Goal: Complete application form

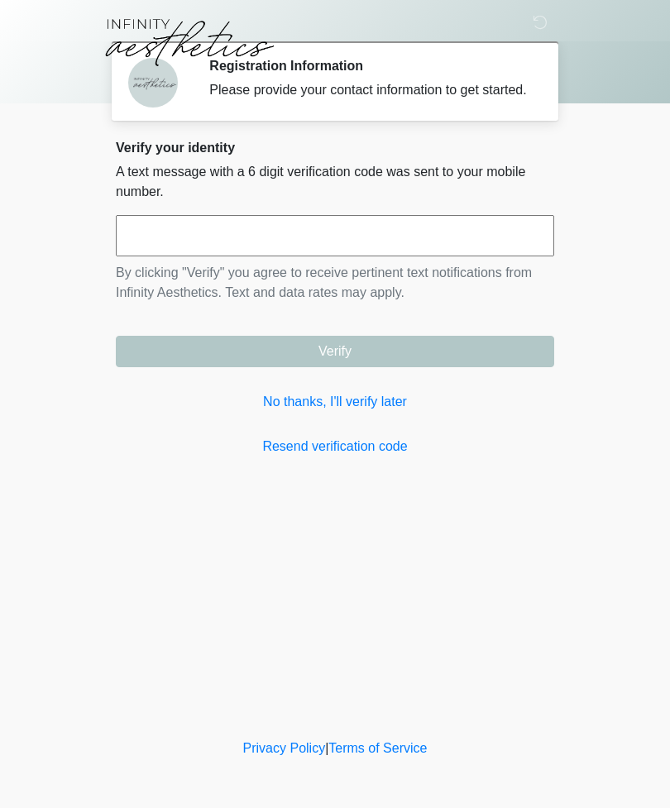
click at [163, 253] on input "text" at bounding box center [335, 235] width 438 height 41
type input "******"
click at [351, 360] on button "Verify" at bounding box center [335, 351] width 438 height 31
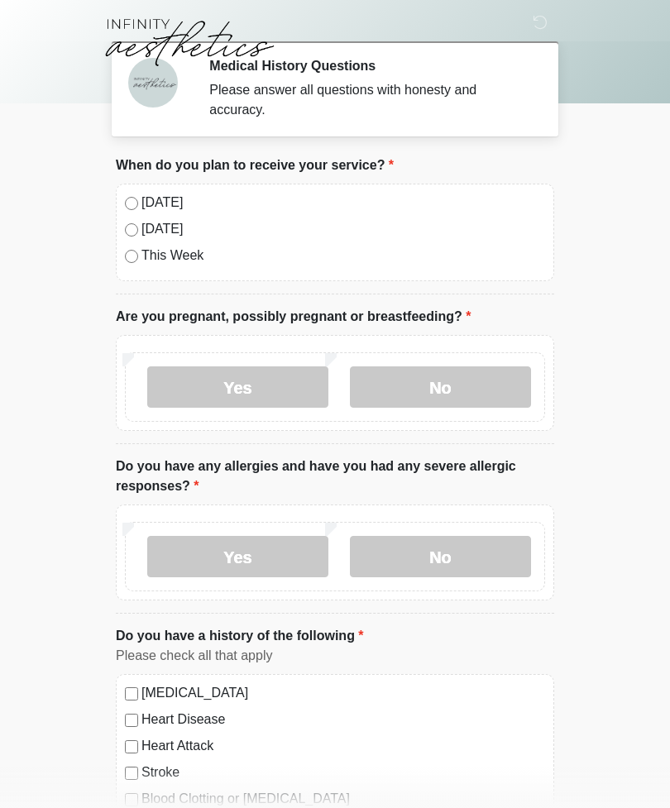
click at [428, 392] on label "No" at bounding box center [440, 386] width 181 height 41
click at [442, 557] on label "No" at bounding box center [440, 556] width 181 height 41
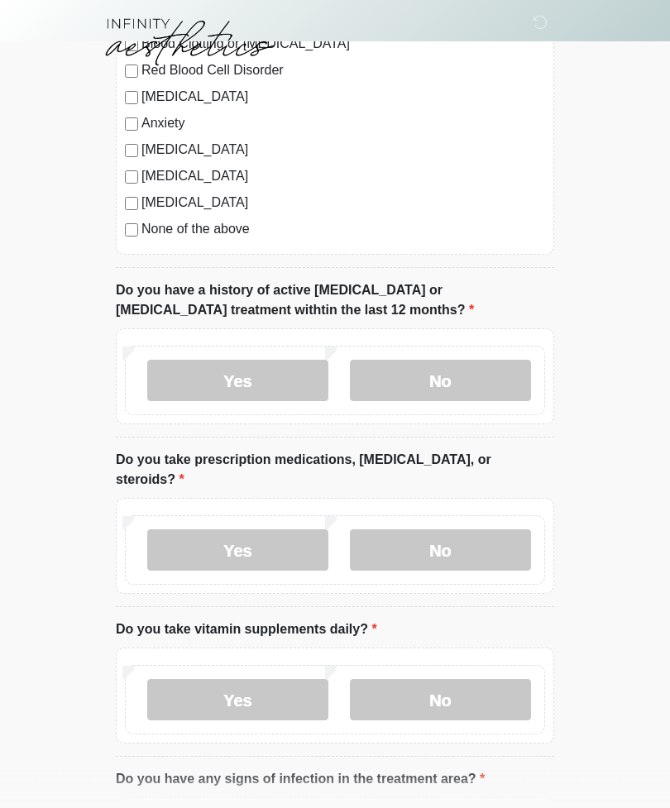
scroll to position [761, 0]
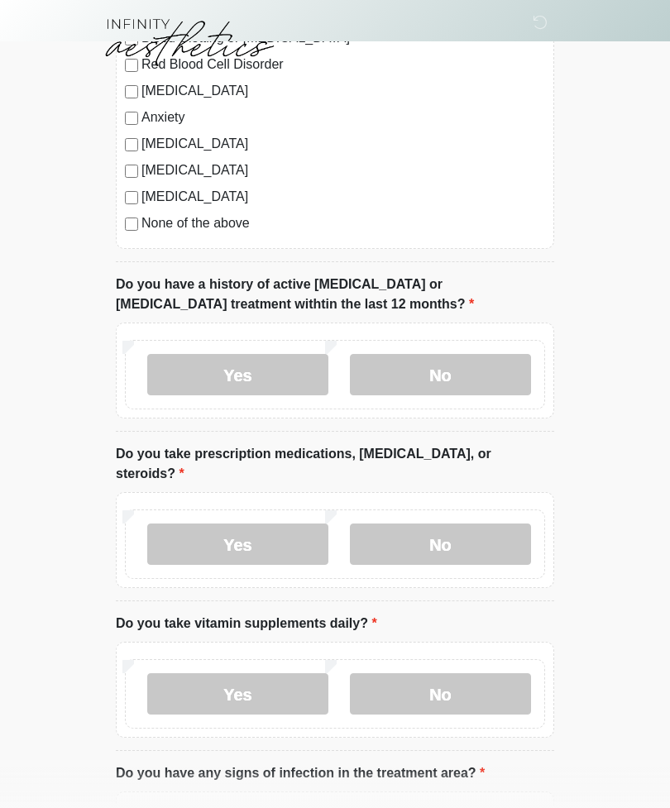
click at [442, 373] on label "No" at bounding box center [440, 374] width 181 height 41
click at [453, 527] on label "No" at bounding box center [440, 544] width 181 height 41
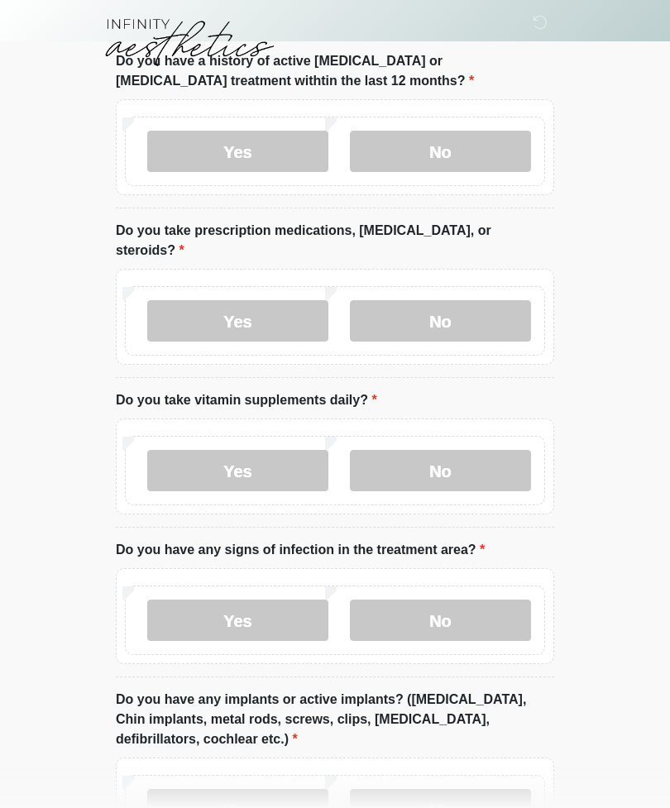
scroll to position [987, 0]
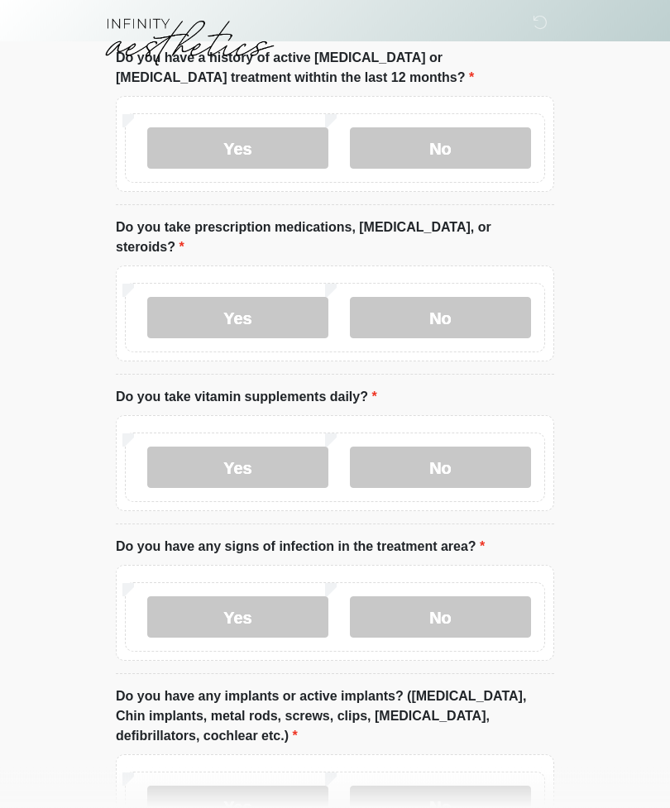
click at [255, 447] on label "Yes" at bounding box center [237, 467] width 181 height 41
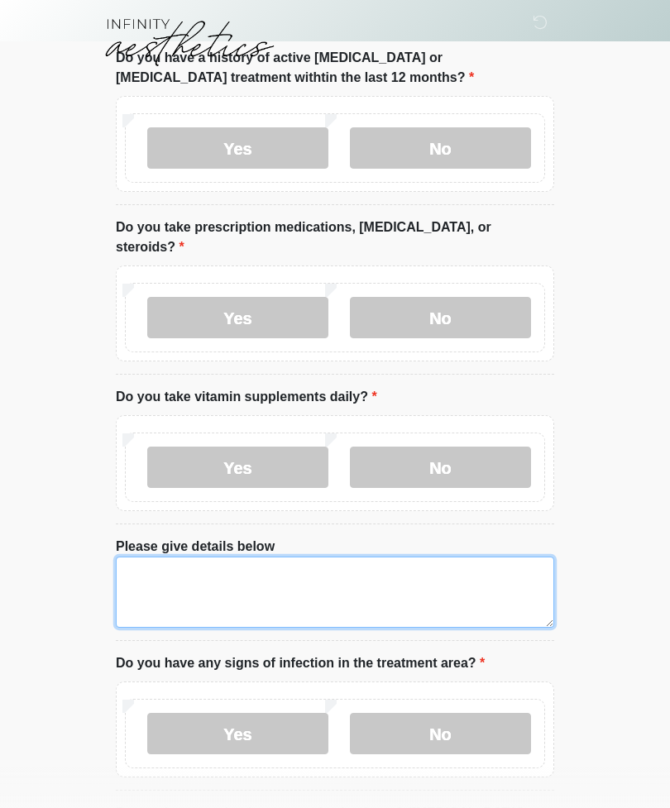
click at [146, 557] on textarea "Please give details below" at bounding box center [335, 592] width 438 height 71
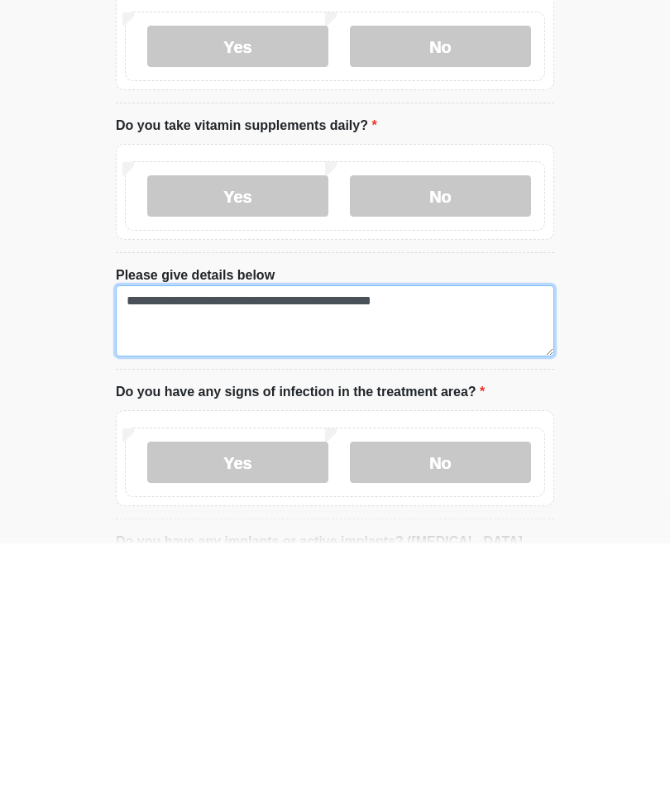
type textarea "**********"
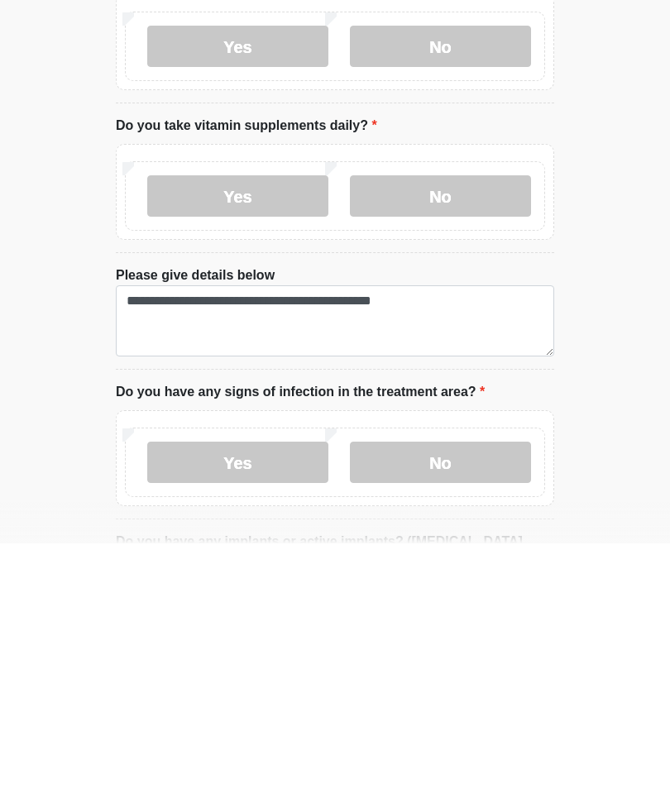
click at [442, 706] on label "No" at bounding box center [440, 726] width 181 height 41
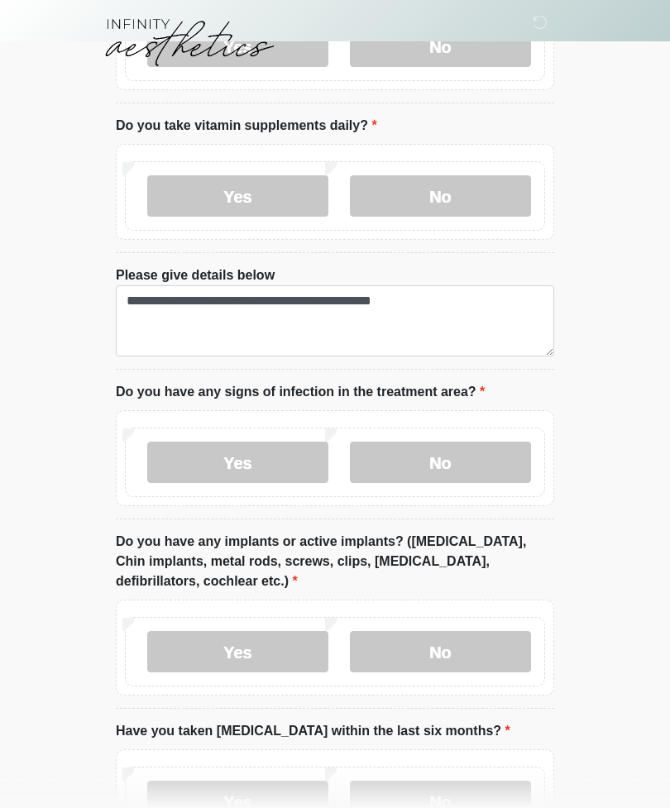
click at [444, 631] on label "No" at bounding box center [440, 651] width 181 height 41
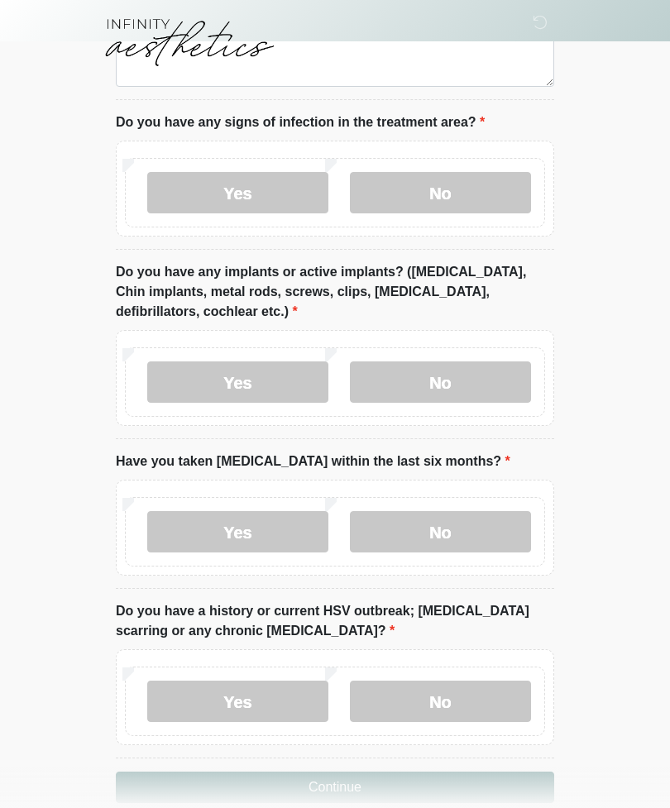
scroll to position [1535, 0]
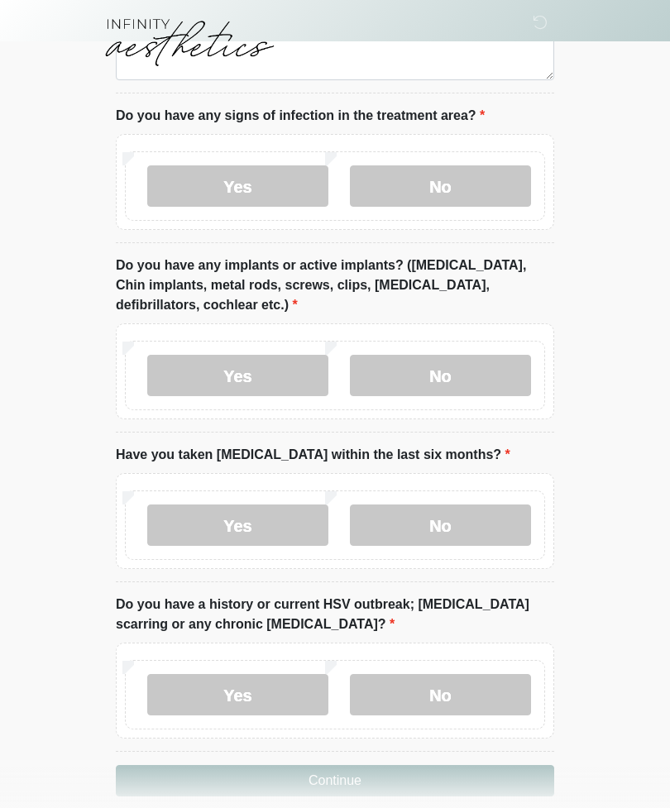
click at [441, 504] on label "No" at bounding box center [440, 524] width 181 height 41
click at [444, 674] on label "No" at bounding box center [440, 694] width 181 height 41
click at [401, 765] on button "Continue" at bounding box center [335, 780] width 438 height 31
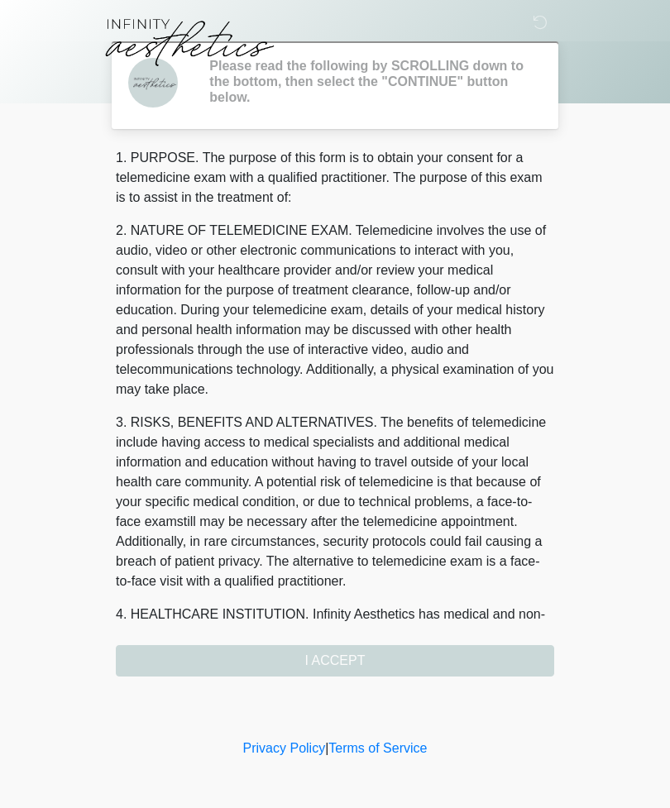
scroll to position [0, 0]
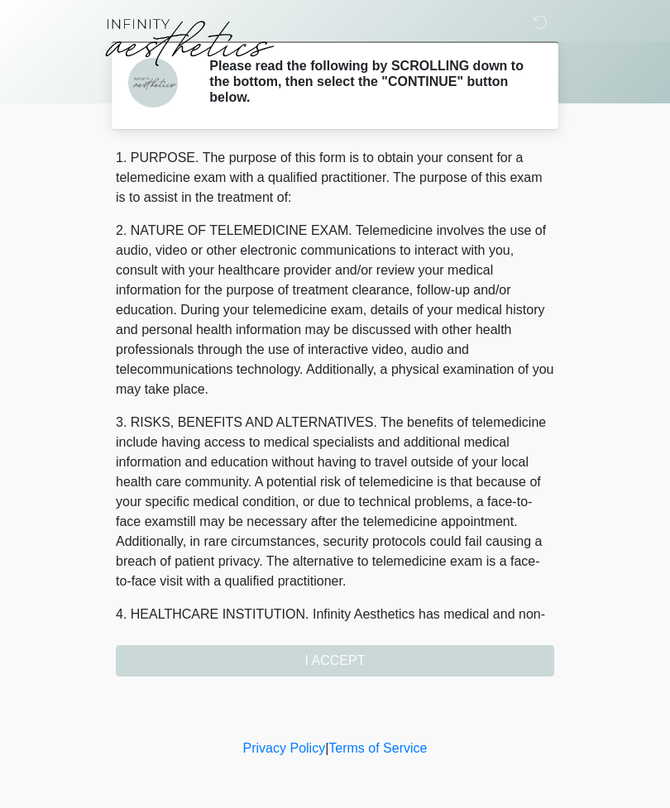
click at [368, 664] on div "1. PURPOSE. The purpose of this form is to obtain your consent for a telemedici…" at bounding box center [335, 412] width 438 height 528
click at [366, 654] on div "1. PURPOSE. The purpose of this form is to obtain your consent for a telemedici…" at bounding box center [335, 412] width 438 height 528
click at [376, 655] on div "1. PURPOSE. The purpose of this form is to obtain your consent for a telemedici…" at bounding box center [335, 412] width 438 height 528
click at [379, 674] on div "1. PURPOSE. The purpose of this form is to obtain your consent for a telemedici…" at bounding box center [335, 412] width 438 height 528
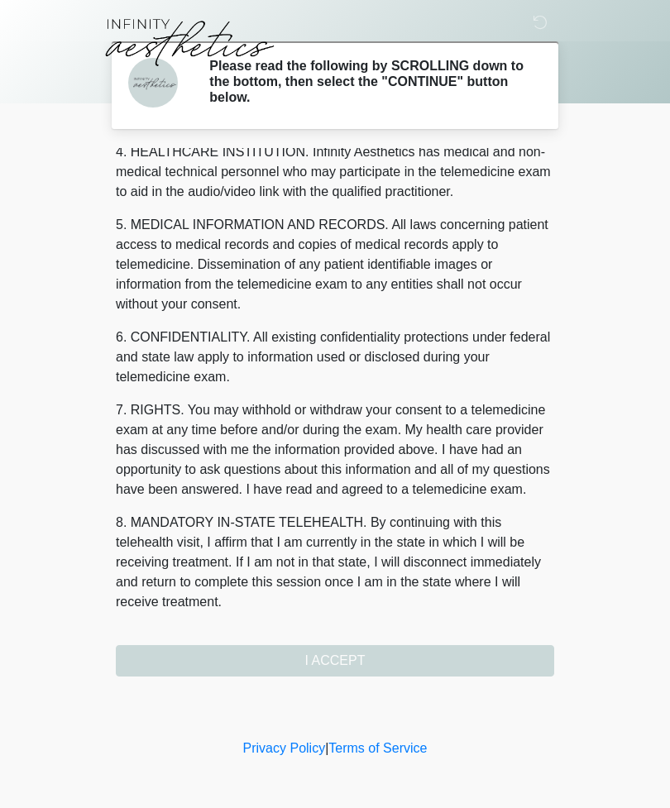
scroll to position [482, 0]
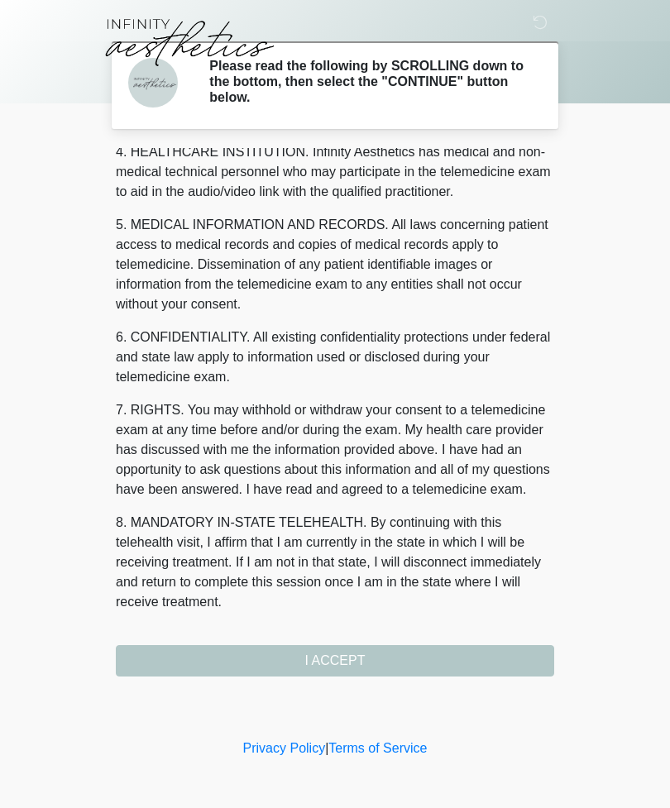
click at [381, 653] on button "I ACCEPT" at bounding box center [335, 660] width 438 height 31
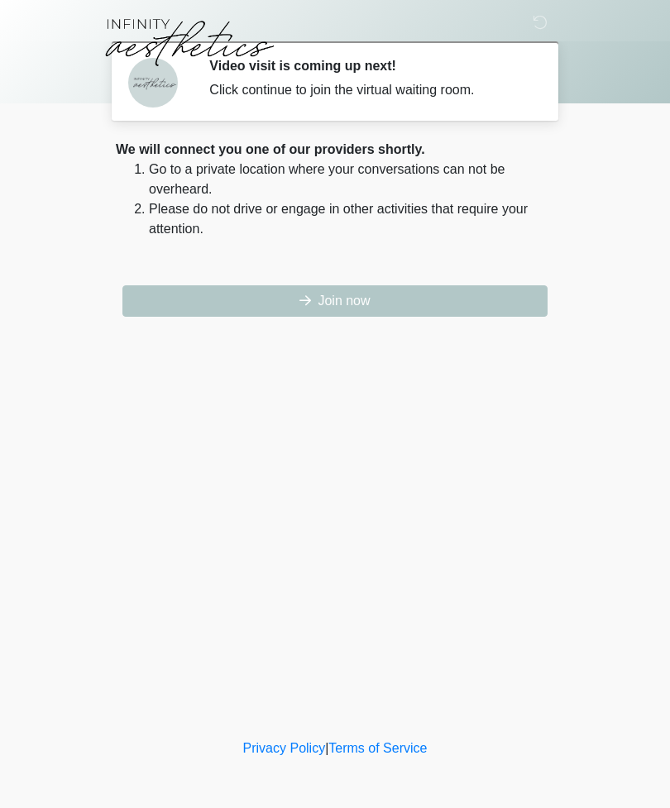
click at [356, 294] on button "Join now" at bounding box center [334, 300] width 425 height 31
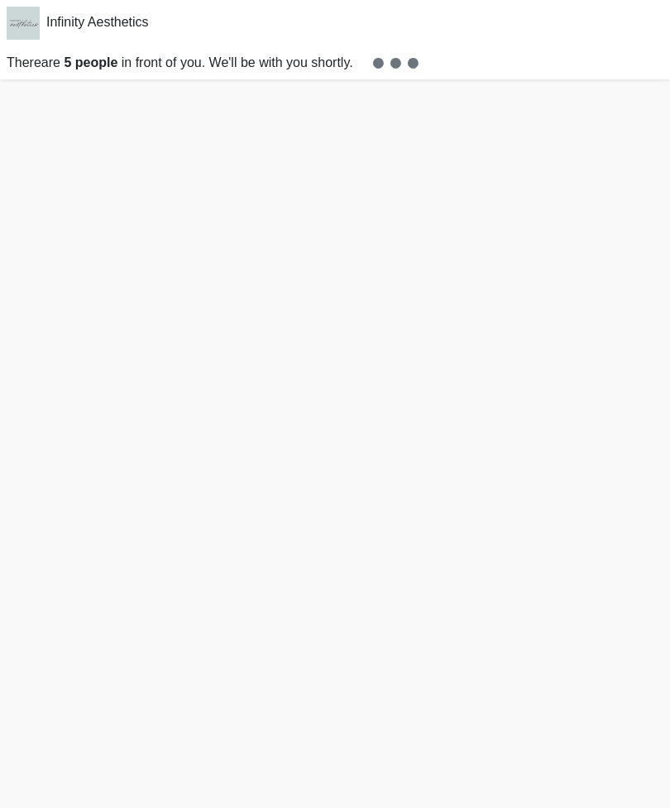
scroll to position [5, 0]
